Goal: Task Accomplishment & Management: Use online tool/utility

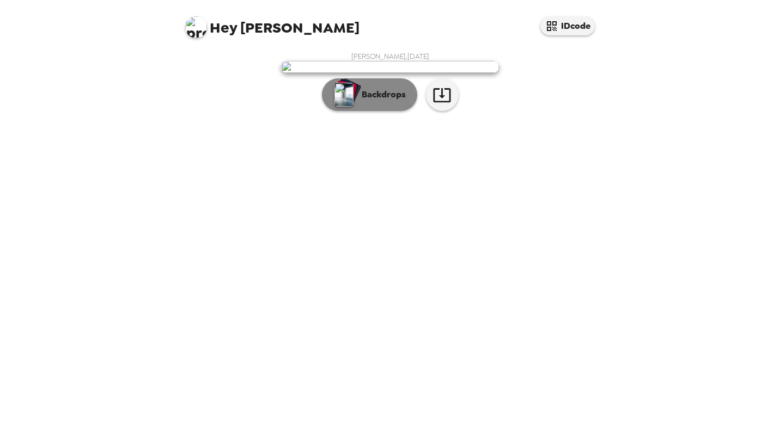
click at [392, 101] on p "Backdrops" at bounding box center [381, 94] width 50 height 13
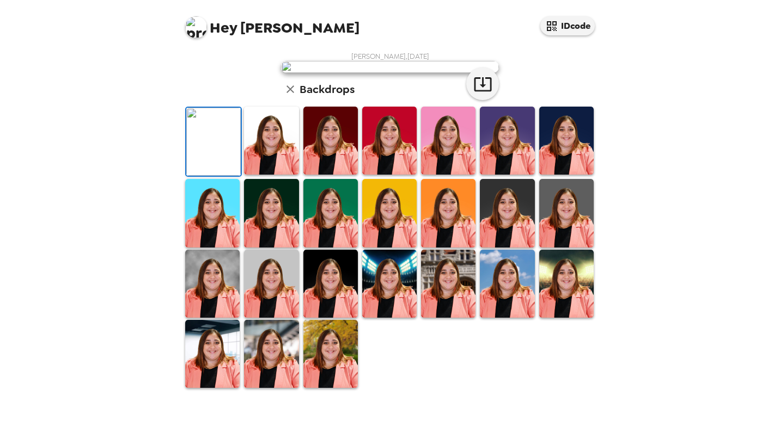
click at [326, 175] on img at bounding box center [330, 141] width 54 height 68
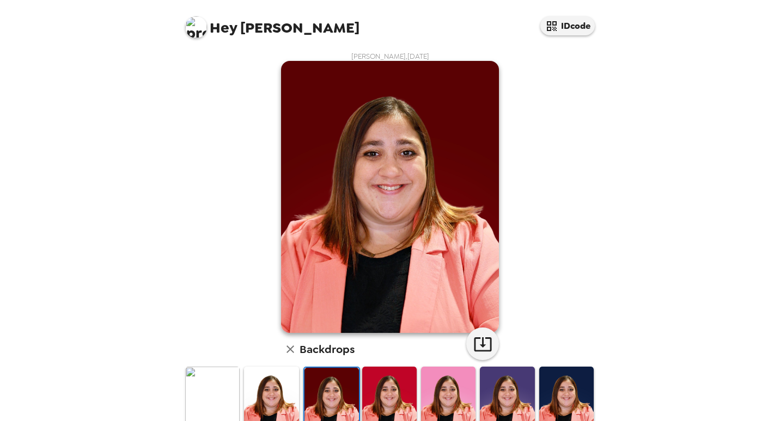
click at [280, 395] on img at bounding box center [271, 401] width 54 height 68
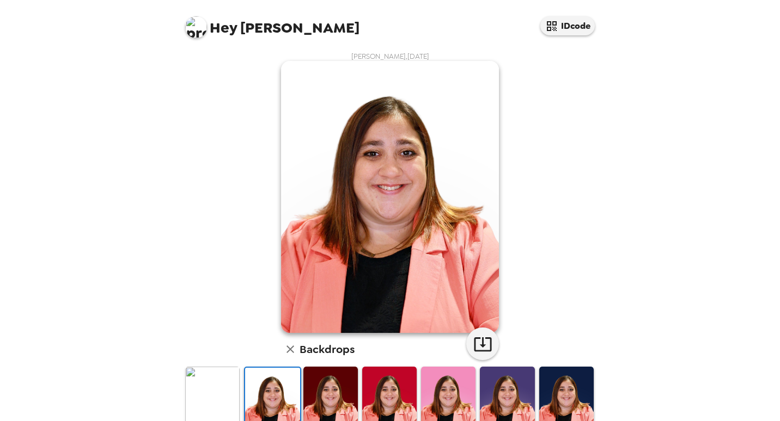
click at [221, 396] on img at bounding box center [212, 401] width 54 height 68
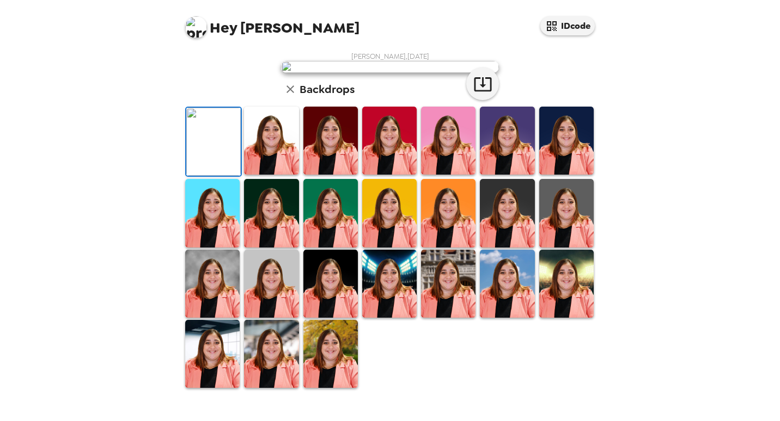
click at [539, 175] on img at bounding box center [566, 141] width 54 height 68
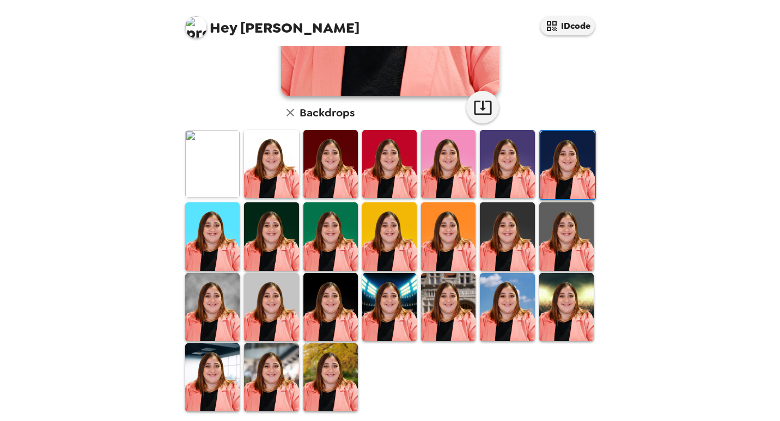
scroll to position [239, 0]
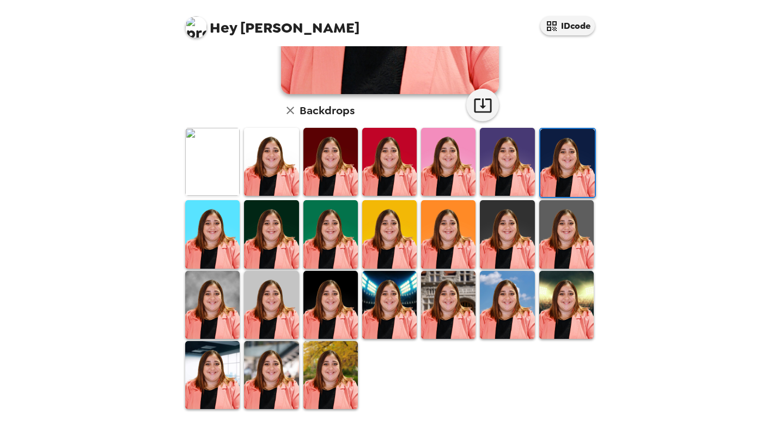
click at [325, 379] on img at bounding box center [330, 375] width 54 height 68
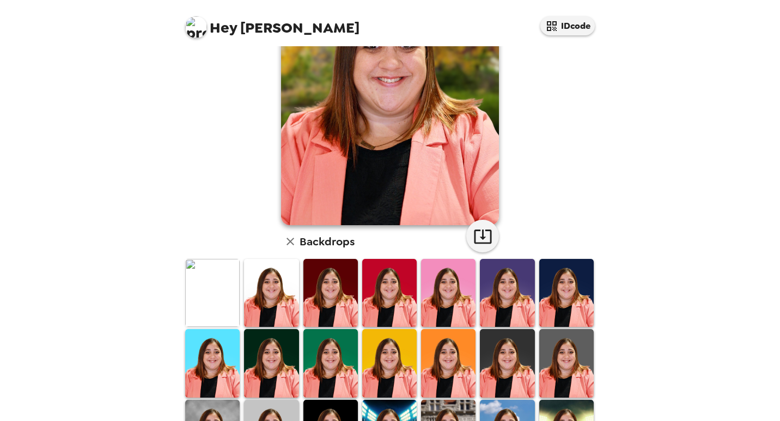
scroll to position [109, 0]
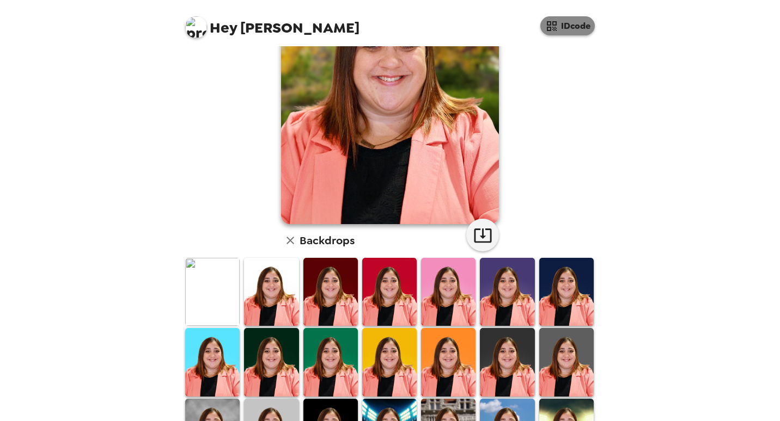
click at [577, 28] on button "IDcode" at bounding box center [567, 25] width 54 height 19
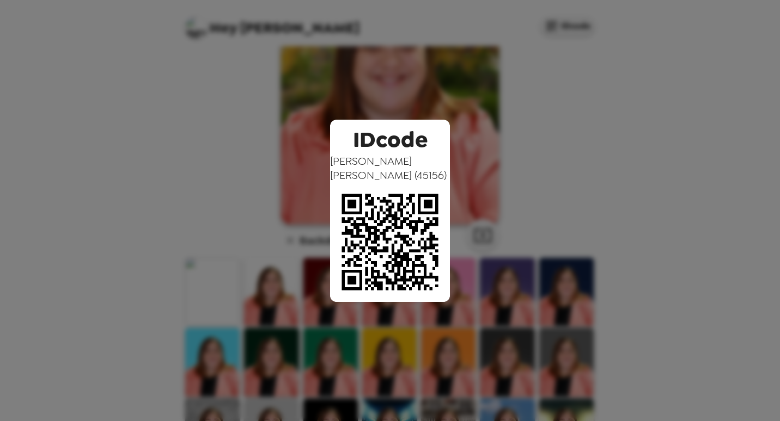
click at [535, 142] on div "IDcode [PERSON_NAME] ( 45156 )" at bounding box center [390, 210] width 780 height 421
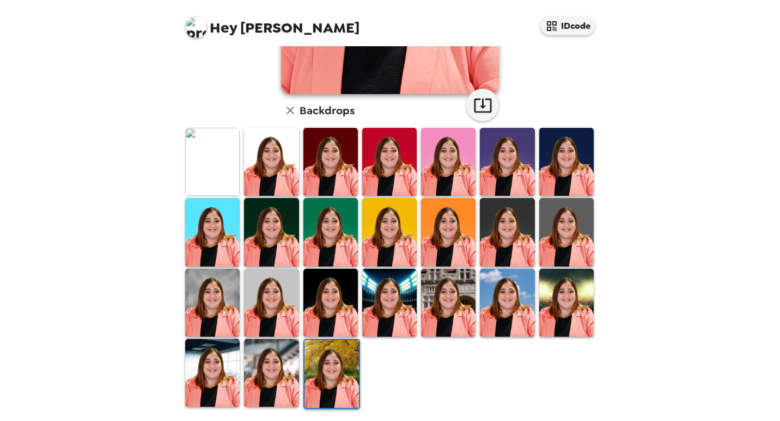
scroll to position [0, 0]
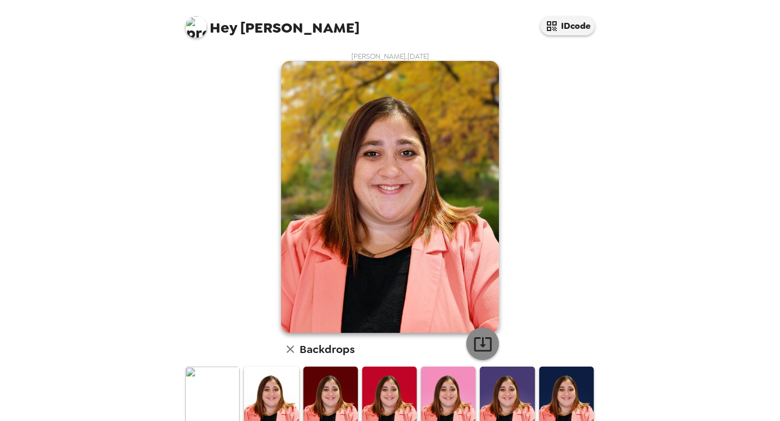
click at [485, 351] on icon "button" at bounding box center [482, 345] width 17 height 14
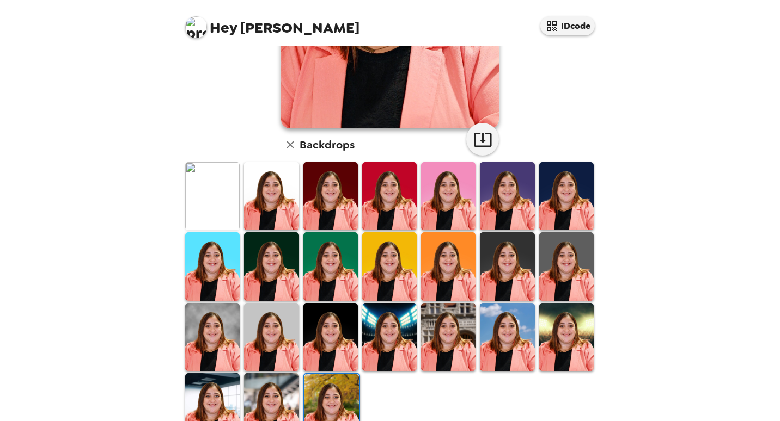
scroll to position [239, 0]
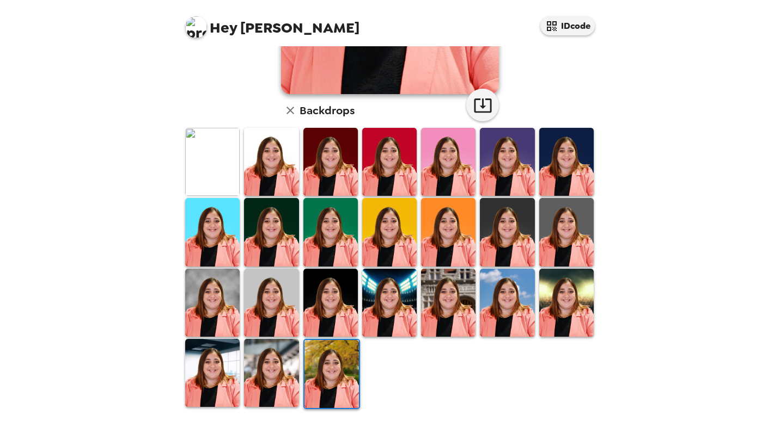
click at [209, 311] on img at bounding box center [212, 303] width 54 height 68
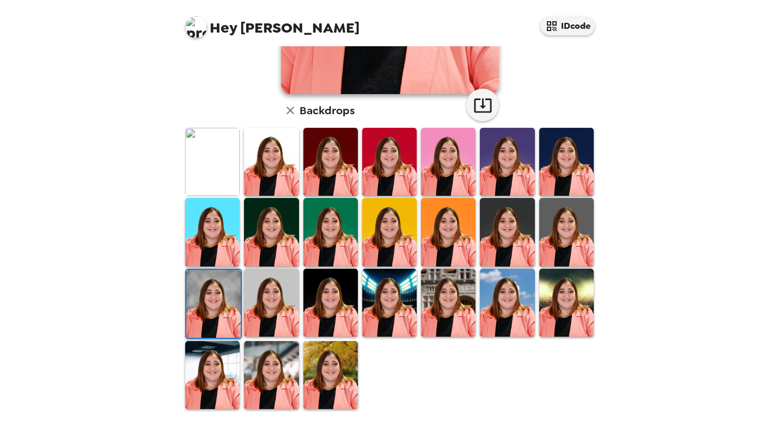
click at [487, 222] on img at bounding box center [507, 232] width 54 height 68
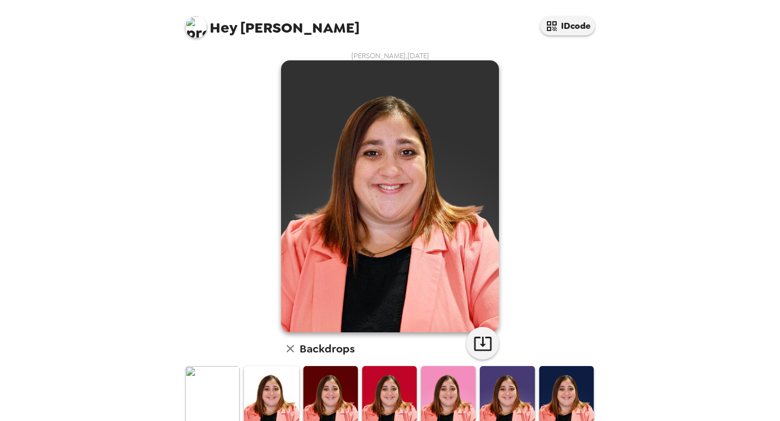
scroll to position [0, 0]
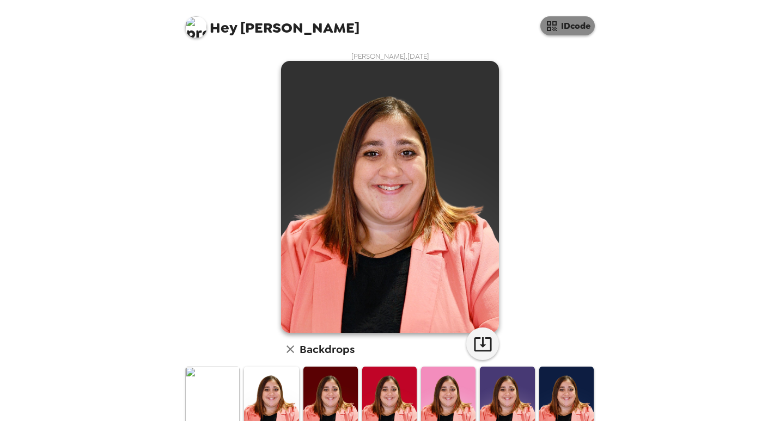
click at [563, 30] on button "IDcode" at bounding box center [567, 25] width 54 height 19
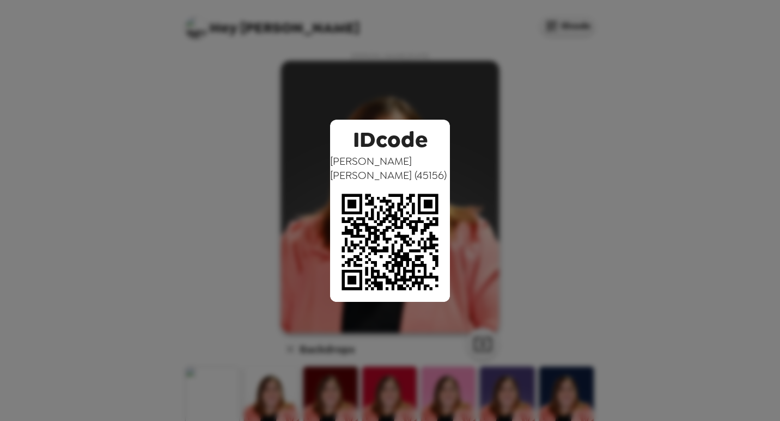
click at [554, 246] on div "IDcode [PERSON_NAME] ( 45156 )" at bounding box center [390, 210] width 780 height 421
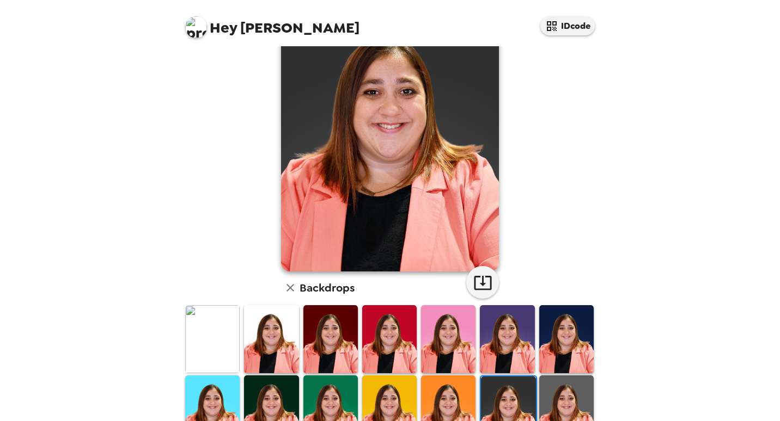
scroll to position [218, 0]
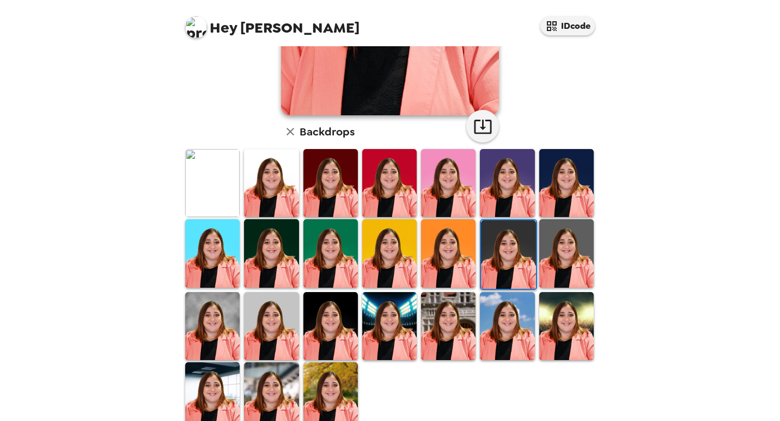
click at [229, 337] on img at bounding box center [212, 326] width 54 height 68
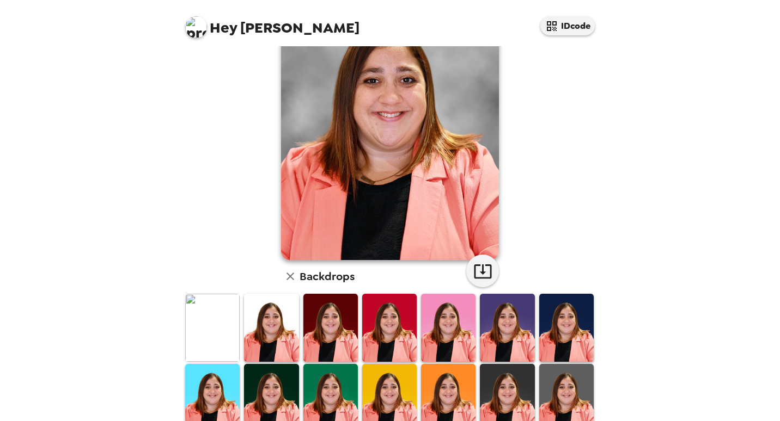
scroll to position [0, 0]
